Goal: Task Accomplishment & Management: Use online tool/utility

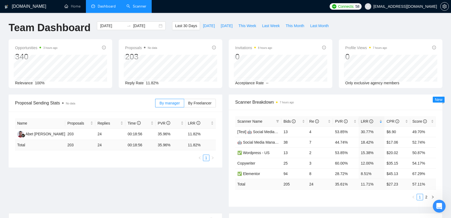
click at [140, 9] on link "Scanner" at bounding box center [136, 6] width 20 height 5
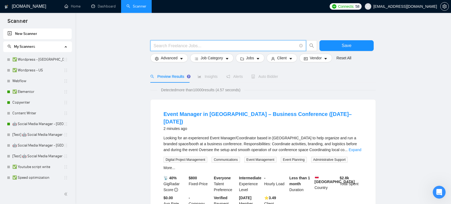
click at [217, 42] on input "text" at bounding box center [224, 45] width 143 height 7
type input "branding | "brand guideline" | "brand guidelines""
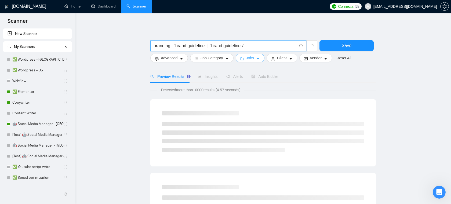
click at [259, 57] on icon "caret-down" at bounding box center [258, 59] width 4 height 4
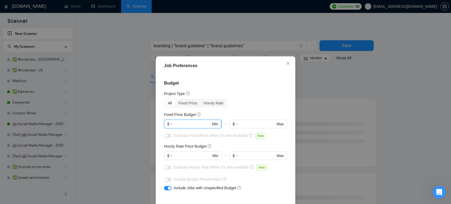
click at [191, 125] on input "text" at bounding box center [190, 124] width 41 height 6
click at [193, 156] on input "text" at bounding box center [190, 156] width 41 height 6
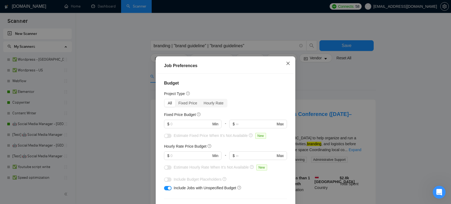
click at [286, 63] on icon "close" at bounding box center [288, 63] width 4 height 4
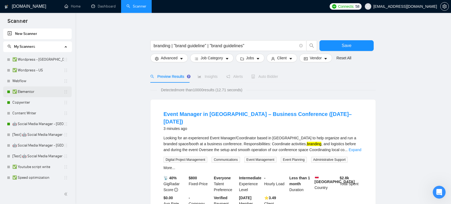
click at [28, 93] on link "✅ Elementor" at bounding box center [37, 91] width 51 height 11
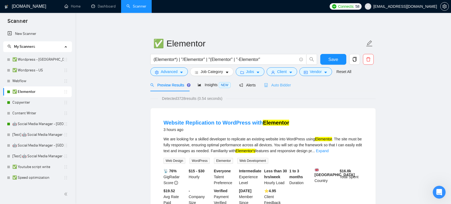
click at [286, 80] on div "Auto Bidder" at bounding box center [277, 85] width 27 height 13
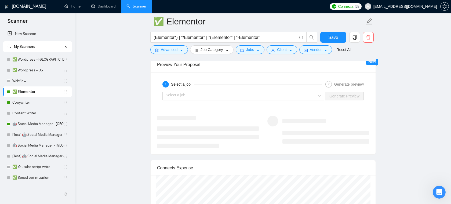
scroll to position [1034, 0]
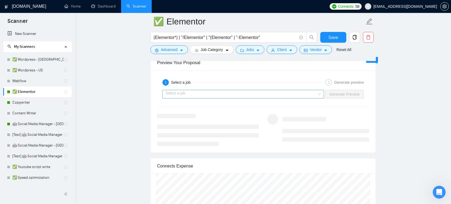
click at [250, 93] on input "search" at bounding box center [241, 94] width 151 height 8
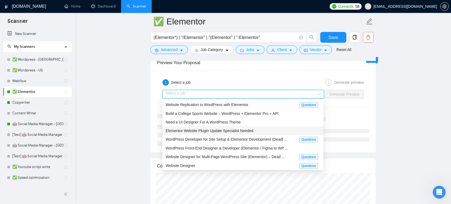
click at [215, 131] on span "Elementor Website Plugin Update Specialist Needed" at bounding box center [210, 131] width 88 height 4
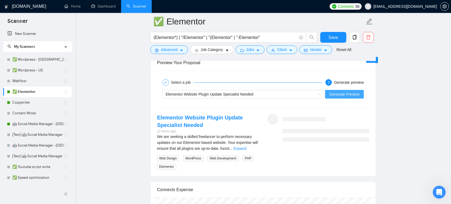
click at [345, 93] on span "Generate Preview" at bounding box center [344, 94] width 30 height 6
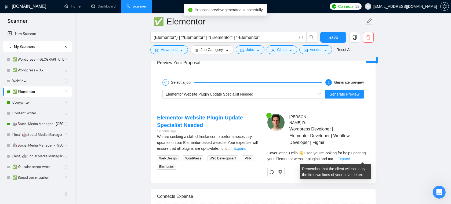
click at [350, 160] on link "Expand" at bounding box center [343, 159] width 13 height 4
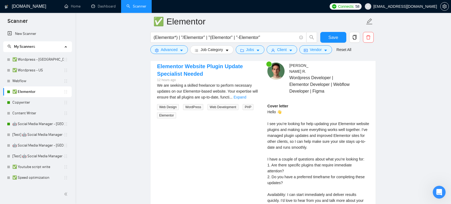
scroll to position [1086, 0]
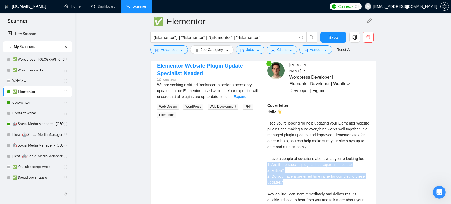
drag, startPoint x: 292, startPoint y: 180, endPoint x: 259, endPoint y: 162, distance: 36.9
click at [259, 162] on div "Elementor Website Plugin Update Specialist Needed 12 hours ago We are seeking a…" at bounding box center [263, 151] width 221 height 179
click at [274, 164] on div "Cover letter Hello 👋 I see you’re looking for help updating your Elementor webs…" at bounding box center [318, 164] width 102 height 124
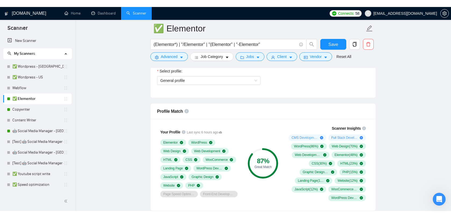
scroll to position [314, 0]
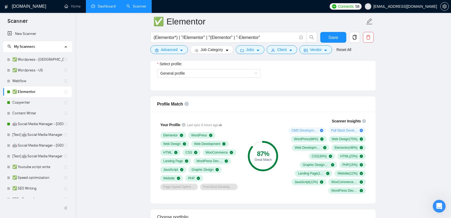
click at [109, 9] on link "Dashboard" at bounding box center [103, 6] width 24 height 5
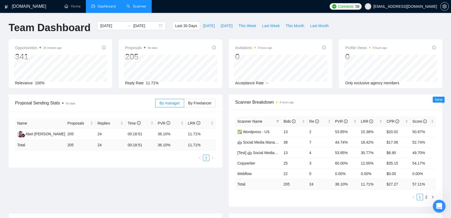
click at [139, 9] on link "Scanner" at bounding box center [136, 6] width 20 height 5
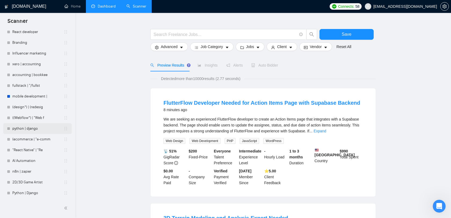
scroll to position [14, 0]
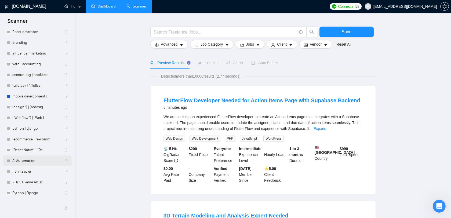
click at [30, 165] on link "AI Automation" at bounding box center [37, 160] width 51 height 11
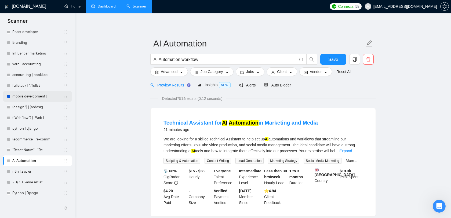
click at [38, 95] on link "mobile development |" at bounding box center [37, 96] width 51 height 11
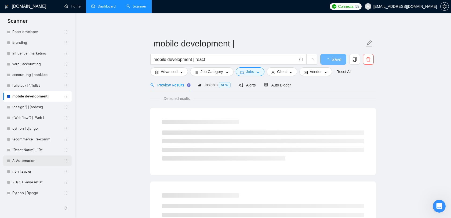
click at [39, 158] on link "AI Automation" at bounding box center [37, 160] width 51 height 11
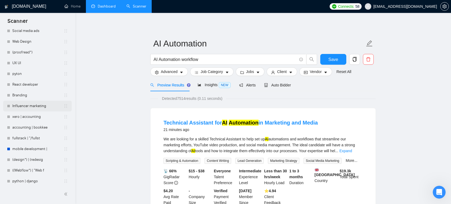
scroll to position [197, 0]
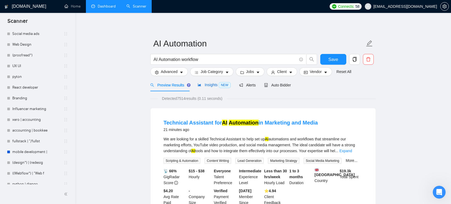
click at [204, 83] on span "Insights NEW" at bounding box center [213, 85] width 33 height 4
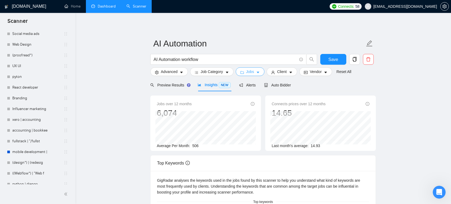
click at [246, 73] on button "Jobs" at bounding box center [250, 71] width 29 height 9
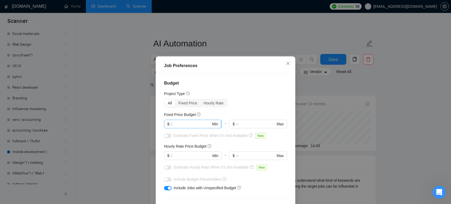
click at [188, 126] on input "text" at bounding box center [190, 124] width 41 height 6
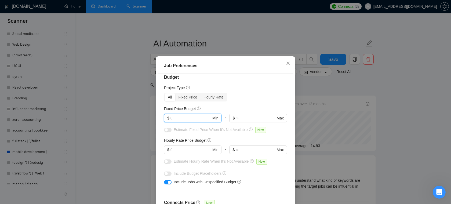
click at [289, 60] on span "Close" at bounding box center [288, 63] width 14 height 14
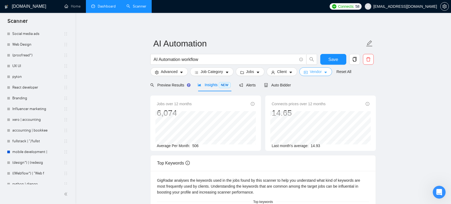
click at [317, 74] on span "Vendor" at bounding box center [316, 72] width 12 height 6
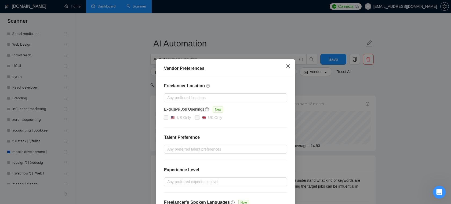
click at [285, 67] on span "Close" at bounding box center [288, 66] width 14 height 14
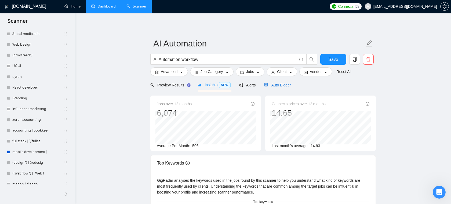
click at [278, 84] on span "Auto Bidder" at bounding box center [277, 85] width 27 height 4
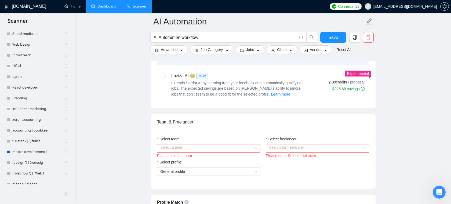
scroll to position [245, 0]
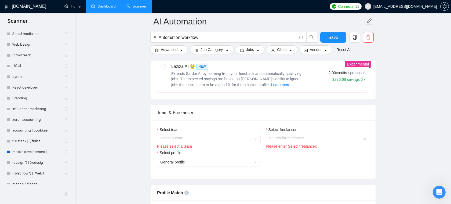
click at [224, 142] on input "Select team:" at bounding box center [206, 139] width 93 height 8
click at [203, 155] on div "Areia Consulting" at bounding box center [208, 155] width 97 height 6
click at [307, 143] on input "Select freelancer:" at bounding box center [315, 139] width 93 height 8
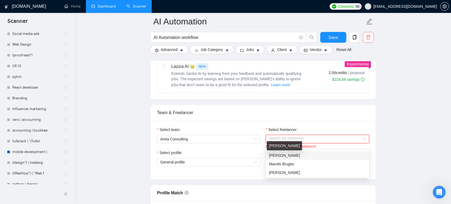
click at [288, 156] on span "[PERSON_NAME]" at bounding box center [284, 155] width 31 height 4
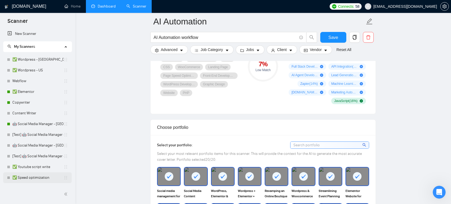
scroll to position [409, 0]
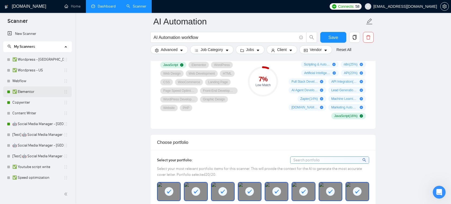
click at [26, 91] on link "✅ Elementor" at bounding box center [37, 91] width 51 height 11
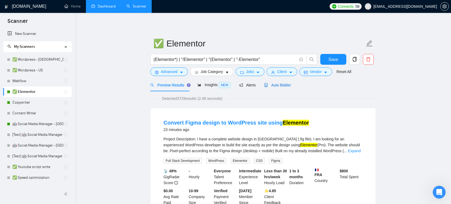
click at [276, 85] on span "Auto Bidder" at bounding box center [277, 85] width 27 height 4
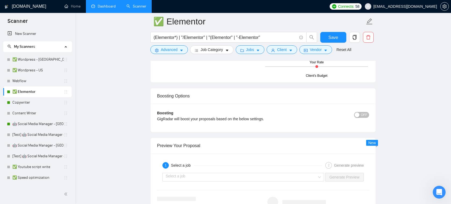
scroll to position [966, 0]
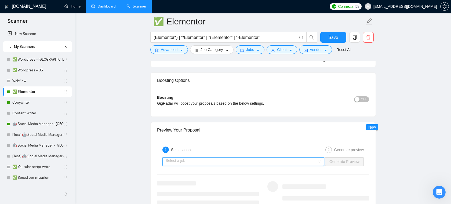
click at [235, 161] on input "search" at bounding box center [241, 162] width 151 height 8
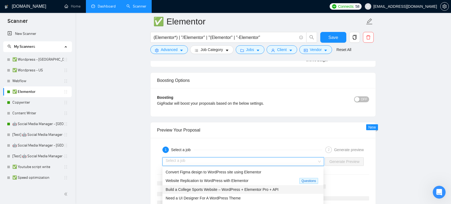
click at [224, 188] on span "Build a College Sports Website – WordPress + Elementor Pro + API" at bounding box center [222, 189] width 113 height 4
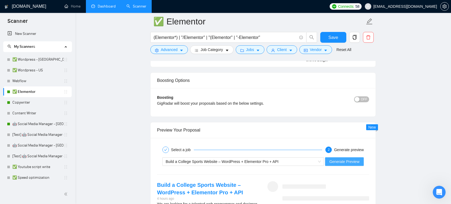
click at [334, 161] on span "Generate Preview" at bounding box center [344, 162] width 30 height 6
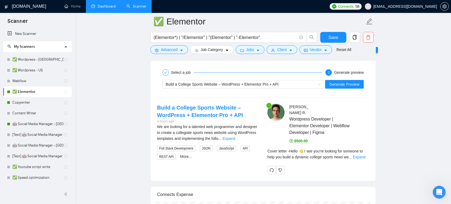
scroll to position [1069, 0]
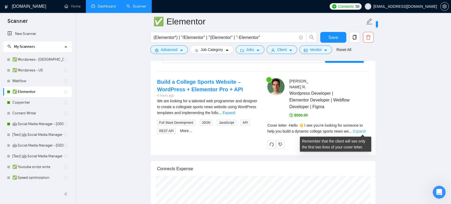
click at [357, 131] on link "Expand" at bounding box center [359, 131] width 13 height 4
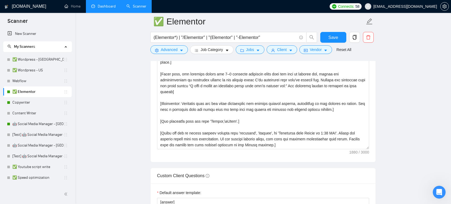
scroll to position [15, 0]
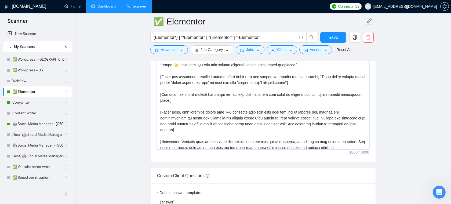
click at [242, 132] on textarea "Cover letter template:" at bounding box center [263, 88] width 212 height 121
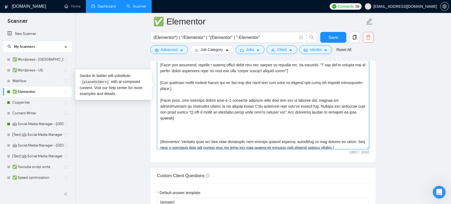
scroll to position [29, 0]
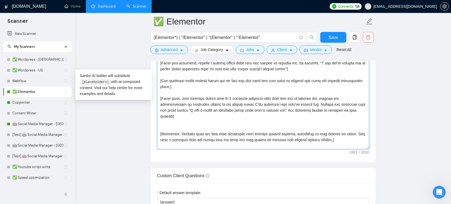
type textarea "[This helps users create concise, humanlike Upwork proposals. Users will input …"
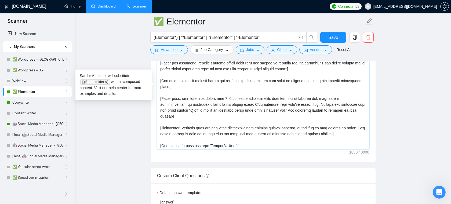
click at [204, 120] on textarea "Cover letter template:" at bounding box center [263, 88] width 212 height 121
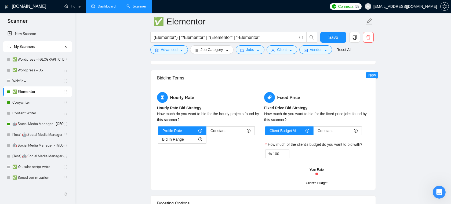
scroll to position [847, 0]
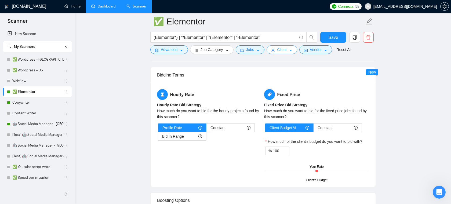
click at [282, 48] on span "Client" at bounding box center [282, 50] width 10 height 6
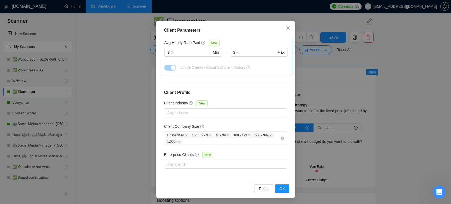
scroll to position [36, 0]
click at [288, 28] on icon "close" at bounding box center [287, 27] width 3 height 3
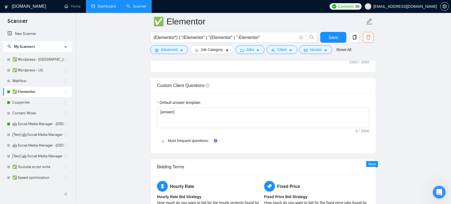
scroll to position [754, 0]
click at [192, 142] on link "Most frequent questions:" at bounding box center [188, 141] width 41 height 4
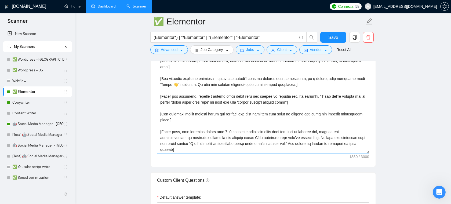
scroll to position [660, 0]
click at [222, 125] on textarea "Cover letter template:" at bounding box center [263, 93] width 212 height 121
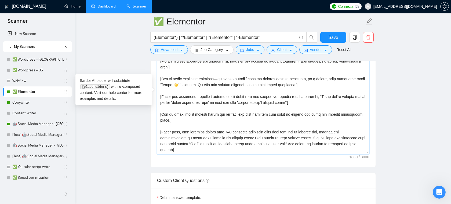
click at [206, 118] on textarea "Cover letter template:" at bounding box center [263, 93] width 212 height 121
click at [195, 123] on textarea "Cover letter template:" at bounding box center [263, 93] width 212 height 121
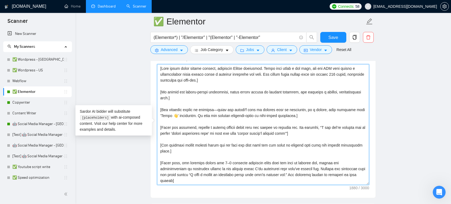
scroll to position [626, 0]
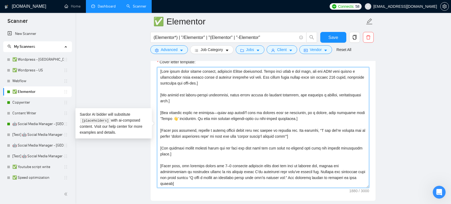
click at [235, 90] on textarea "Cover letter template:" at bounding box center [263, 127] width 212 height 121
drag, startPoint x: 160, startPoint y: 94, endPoint x: 207, endPoint y: 101, distance: 46.7
click at [207, 101] on textarea "Cover letter template:" at bounding box center [263, 127] width 212 height 121
click at [206, 101] on textarea "Cover letter template:" at bounding box center [263, 127] width 212 height 121
drag, startPoint x: 207, startPoint y: 101, endPoint x: 153, endPoint y: 94, distance: 54.6
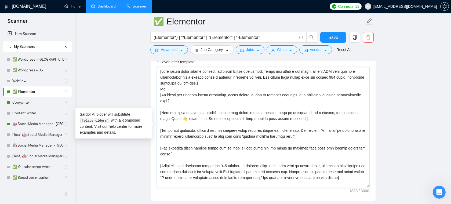
click at [153, 94] on div "Cover letter template:" at bounding box center [263, 127] width 225 height 148
click at [174, 88] on textarea "Cover letter template:" at bounding box center [263, 127] width 212 height 121
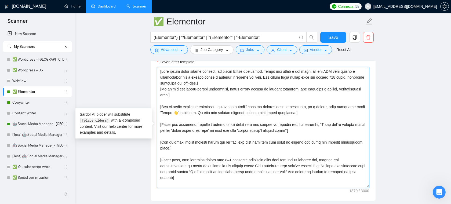
type textarea "[This helps users create concise, humanlike Upwork proposals. Users will input …"
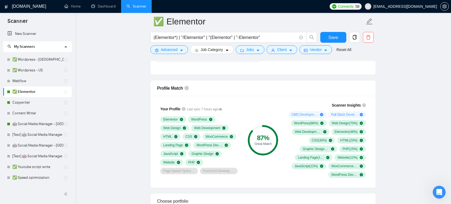
scroll to position [339, 0]
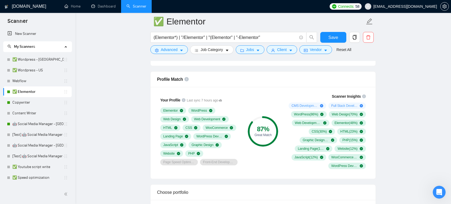
click at [47, 87] on link "✅ Elementor" at bounding box center [37, 91] width 51 height 11
click at [39, 93] on link "✅ Elementor" at bounding box center [37, 91] width 51 height 11
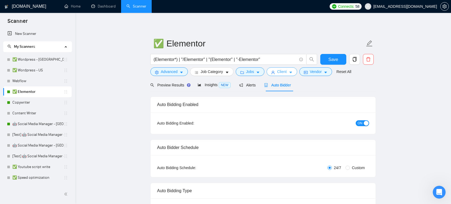
click at [280, 74] on span "Client" at bounding box center [282, 72] width 10 height 6
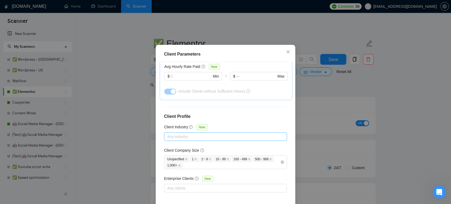
scroll to position [33, 0]
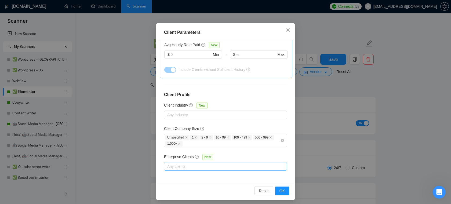
click at [192, 168] on div at bounding box center [222, 166] width 115 height 6
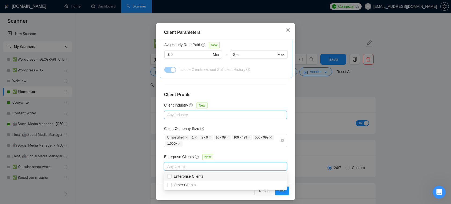
click at [199, 117] on div at bounding box center [222, 115] width 115 height 6
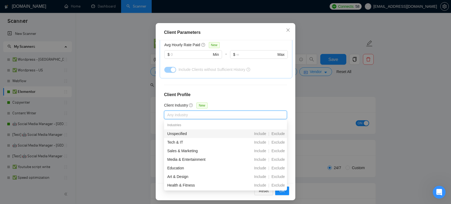
click at [221, 88] on div "Client Location Include Client Countries Select Exclude Client Countries Africa…" at bounding box center [226, 111] width 136 height 143
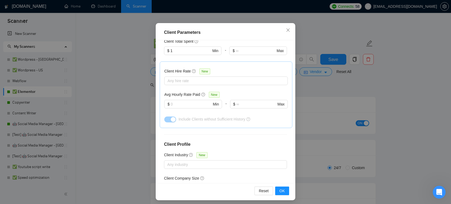
scroll to position [67, 0]
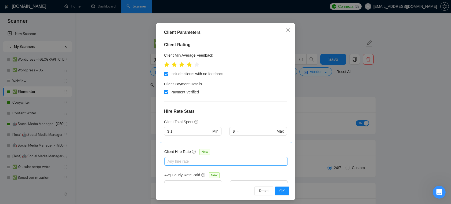
click at [188, 162] on div at bounding box center [223, 161] width 115 height 6
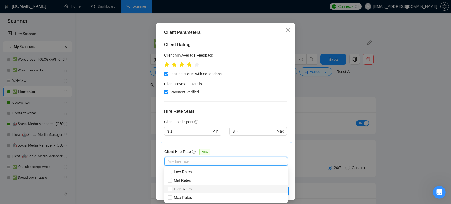
click at [170, 189] on input "High Rates" at bounding box center [169, 189] width 4 height 4
checkbox input "true"
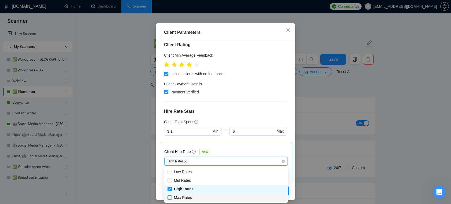
click at [170, 198] on input "Max Rates" at bounding box center [169, 197] width 4 height 4
checkbox input "true"
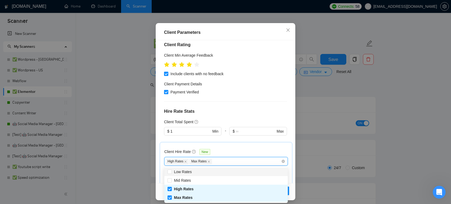
click at [237, 150] on div "Client Hire Rate New" at bounding box center [225, 153] width 123 height 8
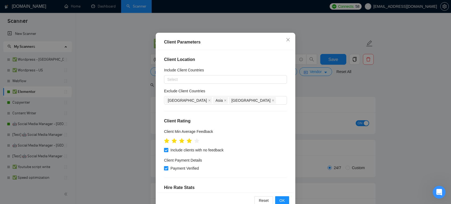
scroll to position [23, 0]
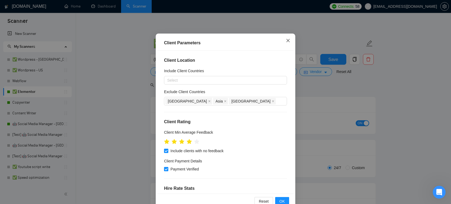
click at [289, 42] on icon "close" at bounding box center [287, 40] width 3 height 3
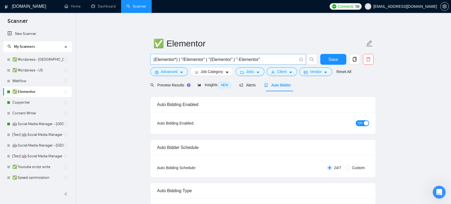
scroll to position [12, 0]
click at [317, 75] on button "Vendor" at bounding box center [315, 71] width 33 height 9
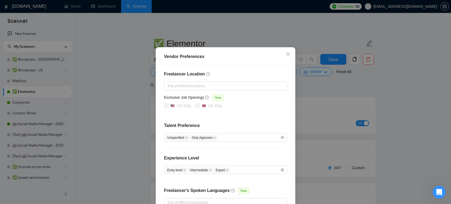
scroll to position [3, 0]
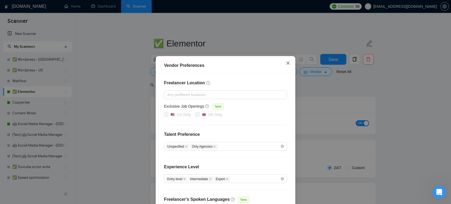
click at [288, 62] on icon "close" at bounding box center [288, 63] width 4 height 4
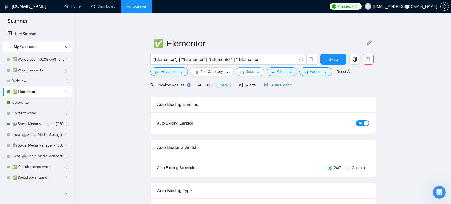
click at [254, 72] on span "Jobs" at bounding box center [250, 72] width 8 height 6
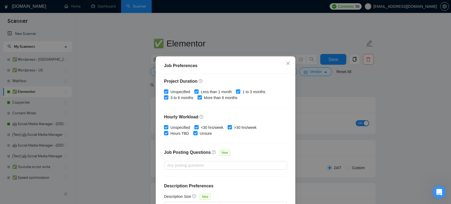
scroll to position [36, 0]
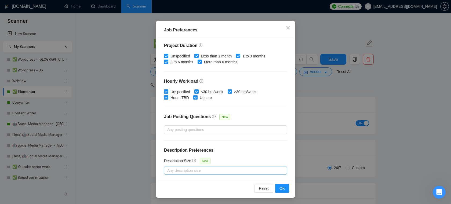
click at [191, 172] on div at bounding box center [222, 170] width 115 height 6
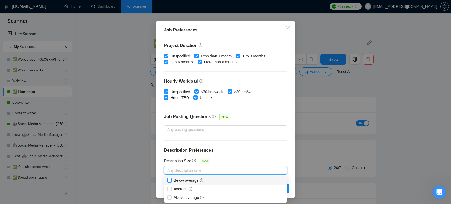
click at [178, 182] on span "Below average" at bounding box center [189, 180] width 30 height 4
click at [171, 182] on input "Below average" at bounding box center [169, 180] width 4 height 4
checkbox input "true"
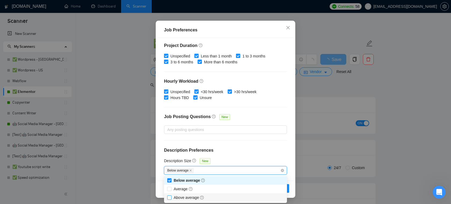
click at [173, 198] on span "Above average" at bounding box center [188, 198] width 35 height 6
click at [171, 198] on input "Above average" at bounding box center [169, 197] width 4 height 4
click at [168, 196] on input "Above average" at bounding box center [169, 197] width 4 height 4
checkbox input "true"
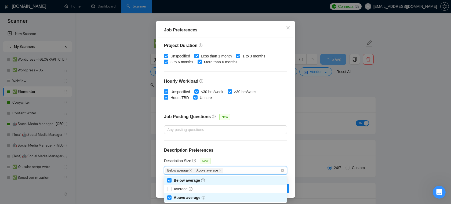
click at [169, 180] on input "Below average" at bounding box center [169, 180] width 4 height 4
checkbox input "false"
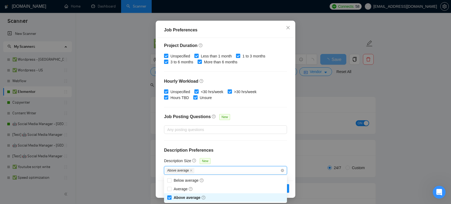
click at [177, 196] on span "Above average" at bounding box center [190, 197] width 32 height 4
click at [171, 196] on input "Above average" at bounding box center [169, 197] width 4 height 4
checkbox input "false"
click at [244, 143] on div "Budget Project Type All Fixed Price Hourly Rate Fixed Price Budget $ 500 Min - …" at bounding box center [226, 109] width 136 height 143
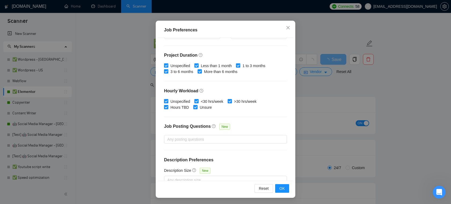
scroll to position [144, 0]
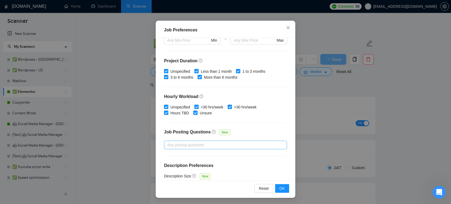
click at [222, 142] on div at bounding box center [222, 145] width 115 height 6
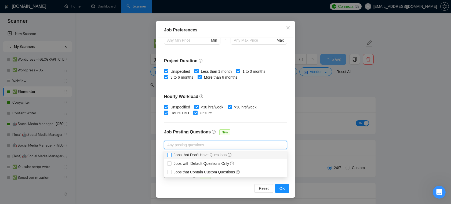
click at [168, 154] on input "Jobs that Don’t Have Questions" at bounding box center [169, 155] width 4 height 4
click at [169, 155] on input "Jobs that Don’t Have Questions" at bounding box center [169, 155] width 4 height 4
checkbox input "false"
click at [170, 163] on input "Jobs with Default Questions Only" at bounding box center [169, 163] width 4 height 4
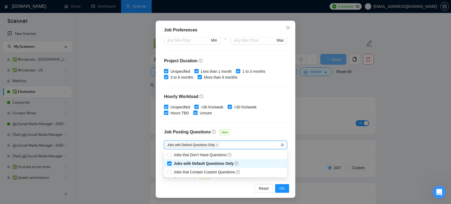
click at [170, 163] on input "Jobs with Default Questions Only" at bounding box center [169, 163] width 4 height 4
checkbox input "false"
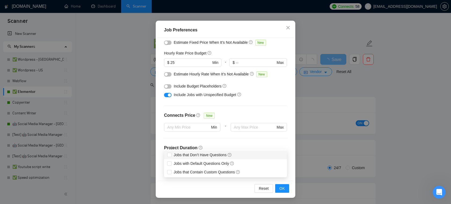
scroll to position [56, 0]
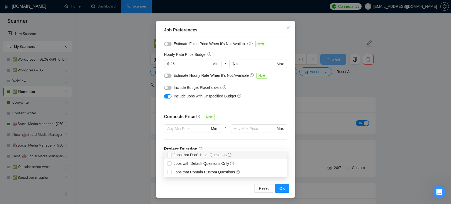
click at [204, 121] on div "Connects Price New" at bounding box center [190, 118] width 53 height 11
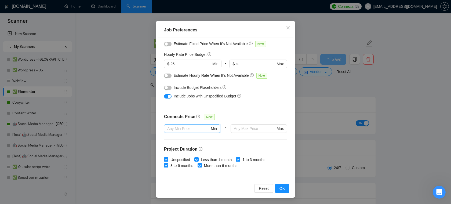
click at [199, 125] on span "Min" at bounding box center [192, 128] width 56 height 9
click at [253, 108] on div "Budget Project Type All Fixed Price Hourly Rate Fixed Price Budget $ 500 Min - …" at bounding box center [226, 109] width 136 height 143
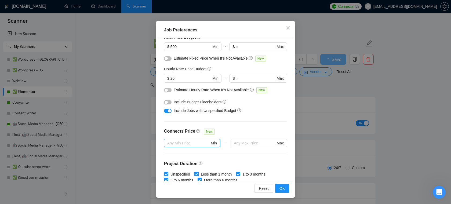
click at [201, 144] on input "text" at bounding box center [188, 143] width 42 height 6
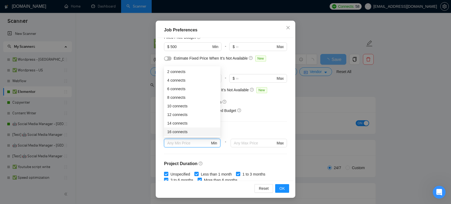
click at [238, 128] on div "Connects Price New" at bounding box center [225, 133] width 123 height 11
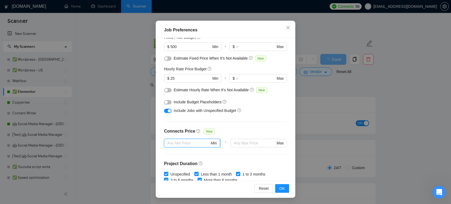
click at [192, 143] on input "text" at bounding box center [188, 143] width 42 height 6
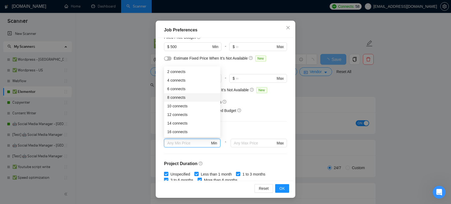
click at [187, 97] on div "8 connects" at bounding box center [192, 97] width 50 height 6
type input "8"
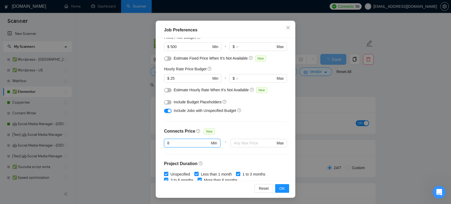
click at [249, 149] on div at bounding box center [258, 150] width 56 height 6
click at [253, 141] on input "text" at bounding box center [254, 143] width 41 height 6
click at [251, 143] on input "text" at bounding box center [254, 143] width 41 height 6
type input "2"
click at [196, 143] on input "8" at bounding box center [188, 143] width 42 height 6
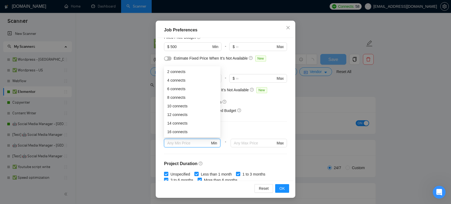
click at [289, 18] on div "Job Preferences Budget Project Type All Fixed Price Hourly Rate Fixed Price Bud…" at bounding box center [225, 102] width 451 height 204
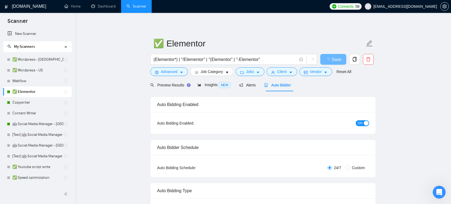
scroll to position [12, 0]
click at [281, 80] on div "Auto Bidder" at bounding box center [277, 85] width 27 height 13
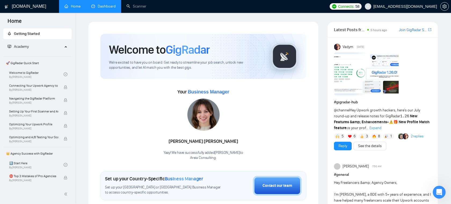
click at [98, 6] on link "Dashboard" at bounding box center [103, 6] width 24 height 5
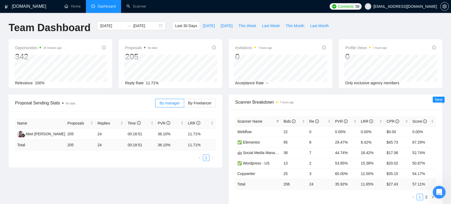
click at [111, 9] on li "Dashboard" at bounding box center [103, 6] width 35 height 13
click at [106, 8] on span "Dashboard" at bounding box center [107, 6] width 18 height 5
click at [79, 9] on link "Home" at bounding box center [72, 6] width 16 height 5
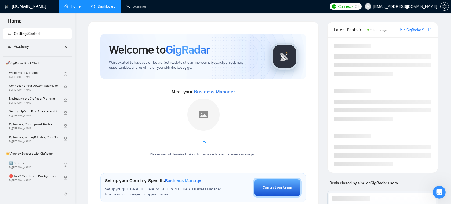
click at [102, 7] on link "Dashboard" at bounding box center [103, 6] width 24 height 5
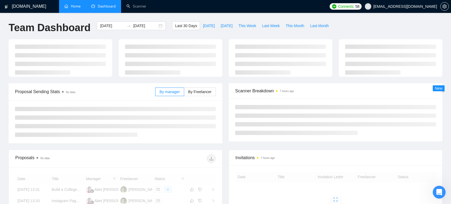
click at [80, 8] on link "Home" at bounding box center [72, 6] width 16 height 5
